Goal: Task Accomplishment & Management: Use online tool/utility

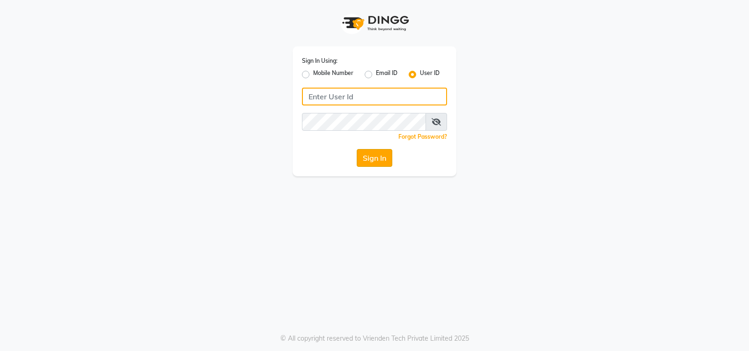
type input "volume123"
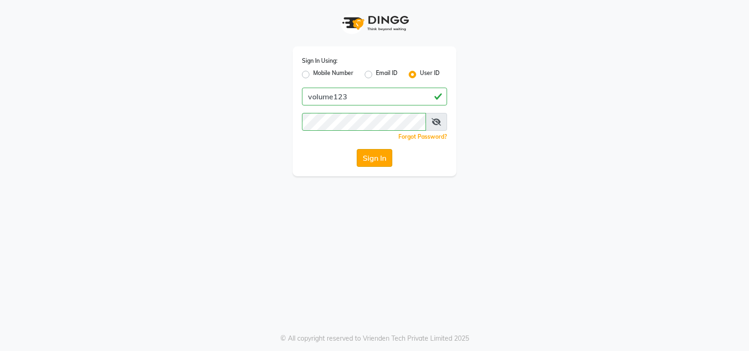
click at [374, 160] on button "Sign In" at bounding box center [375, 158] width 36 height 18
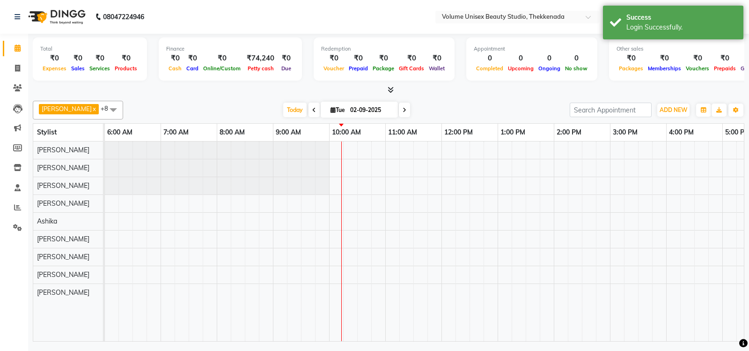
scroll to position [0, 169]
click at [18, 70] on icon at bounding box center [17, 68] width 5 height 7
select select "7432"
select select "service"
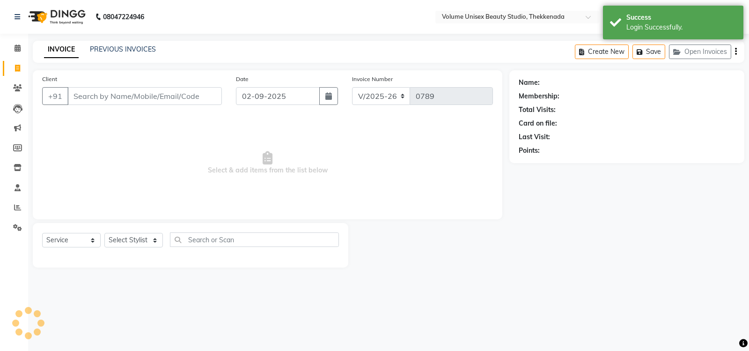
click at [167, 95] on input "Client" at bounding box center [144, 96] width 155 height 18
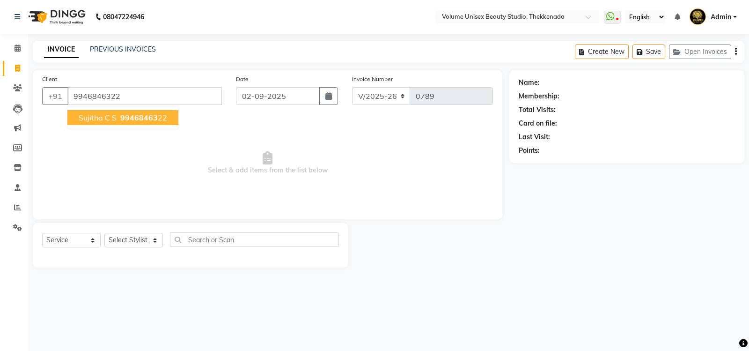
type input "9946846322"
select select "1: Object"
click at [121, 119] on span "99468463" at bounding box center [138, 117] width 37 height 9
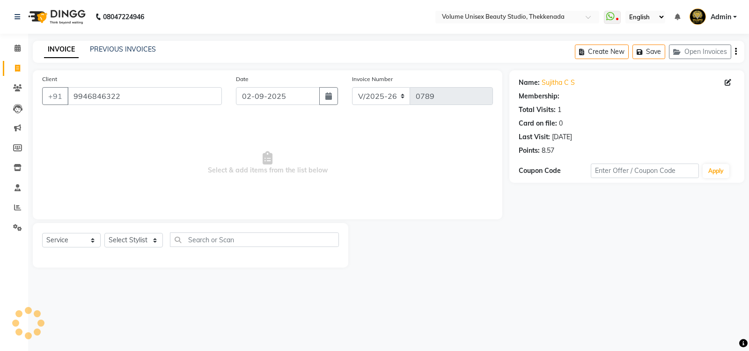
select select "1: Object"
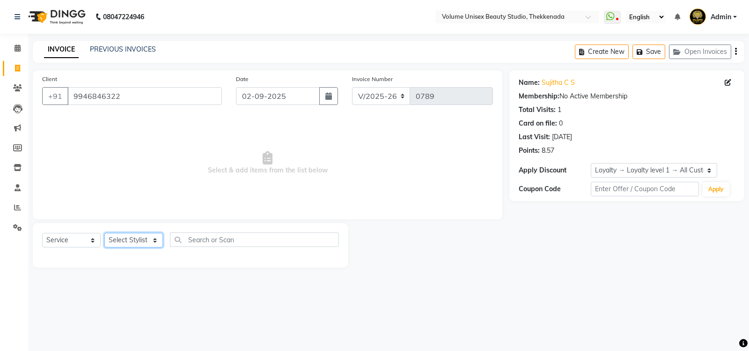
click at [154, 241] on select "Select Stylist Adarsh Ashika Bimal Krishnan Mohammad Shaw Nawaz Narinder Singh …" at bounding box center [133, 240] width 59 height 15
select select "89555"
click at [104, 233] on select "Select Stylist Adarsh Ashika Bimal Krishnan Mohammad Shaw Nawaz Narinder Singh …" at bounding box center [133, 240] width 59 height 15
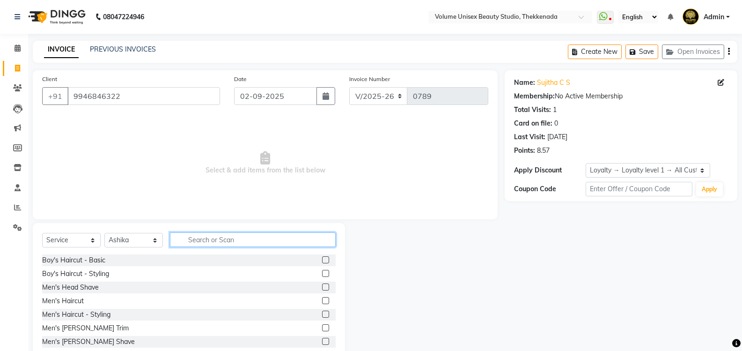
click at [203, 239] on input "text" at bounding box center [253, 239] width 166 height 15
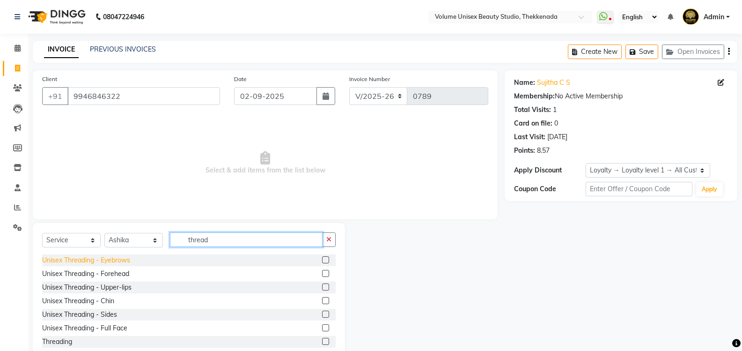
type input "thread"
click at [118, 258] on div "Unisex Threading - Eyebrows" at bounding box center [86, 260] width 88 height 10
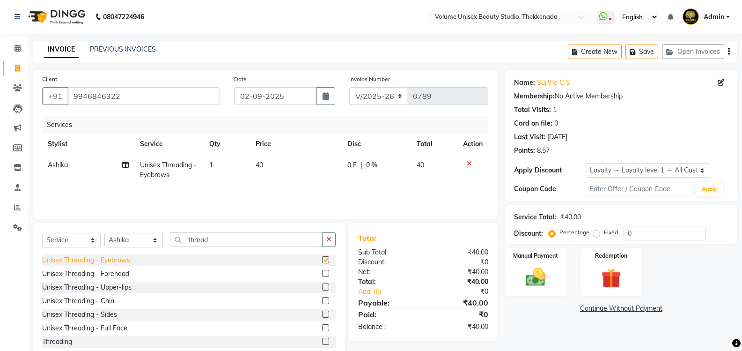
checkbox input "false"
click at [530, 274] on img at bounding box center [535, 277] width 33 height 24
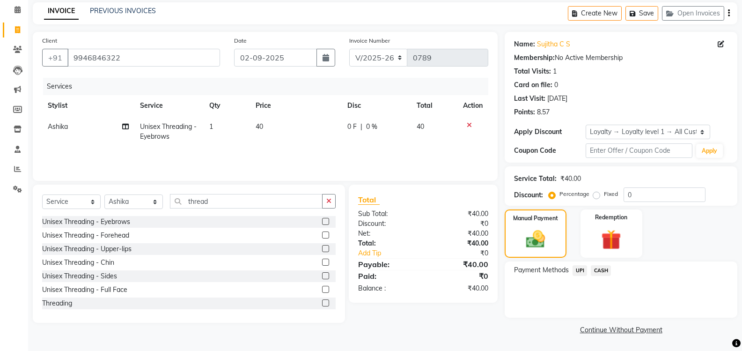
click at [582, 270] on span "UPI" at bounding box center [580, 270] width 15 height 11
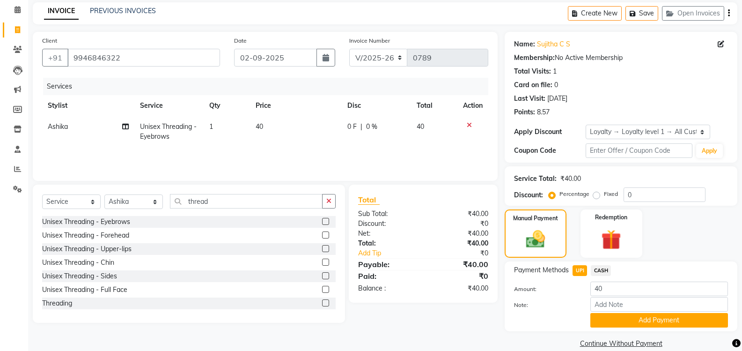
scroll to position [52, 0]
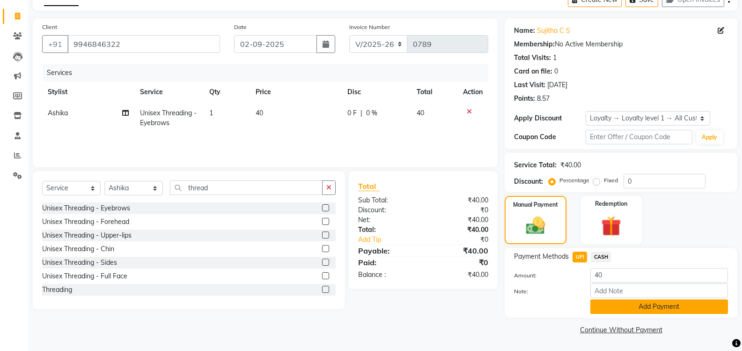
click at [619, 304] on button "Add Payment" at bounding box center [660, 306] width 138 height 15
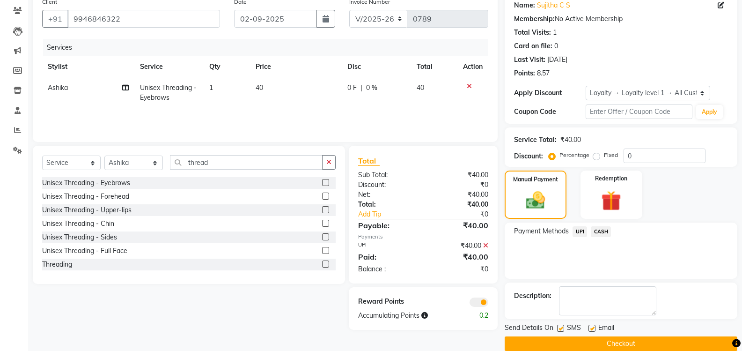
scroll to position [91, 0]
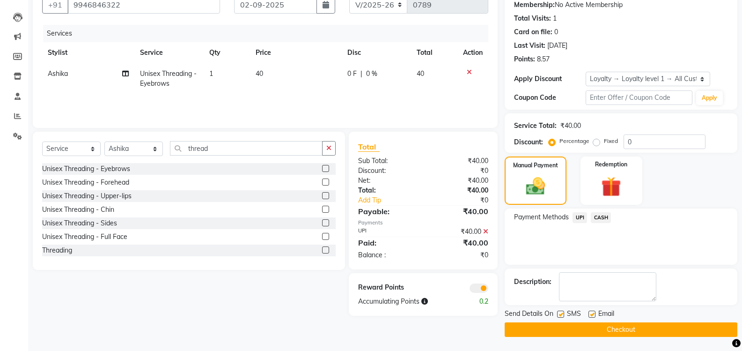
click at [620, 326] on button "Checkout" at bounding box center [621, 329] width 233 height 15
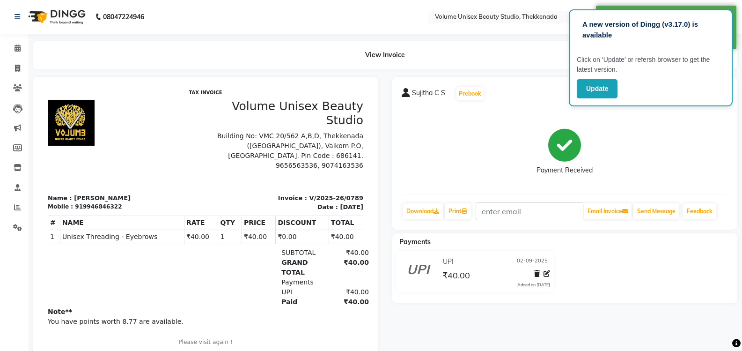
click at [690, 134] on div "Payment Received" at bounding box center [565, 152] width 327 height 70
click at [597, 88] on button "Update" at bounding box center [597, 88] width 41 height 19
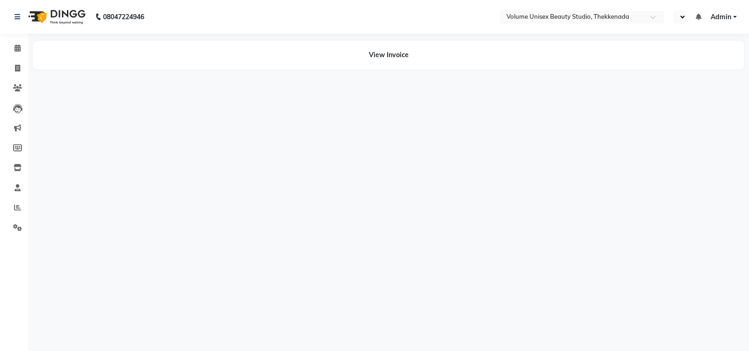
select select "en"
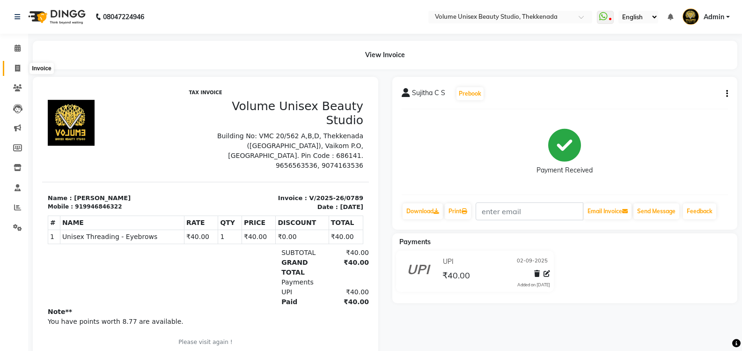
click at [18, 68] on icon at bounding box center [17, 68] width 5 height 7
select select "service"
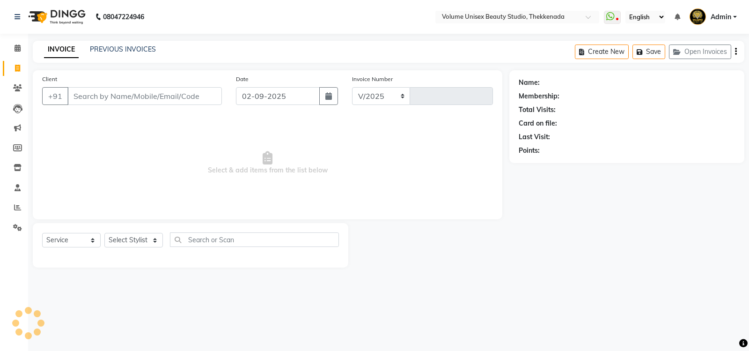
select select "7432"
type input "0790"
